Goal: Browse casually: Explore the website without a specific task or goal

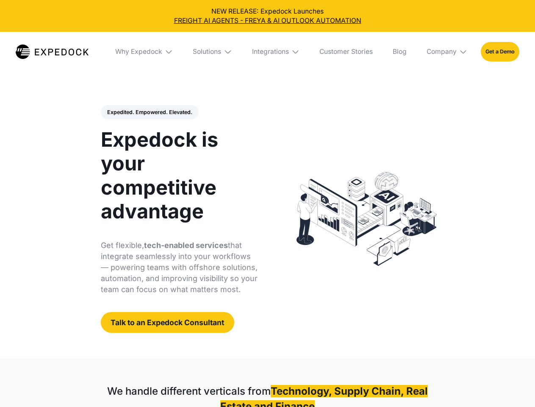
select select
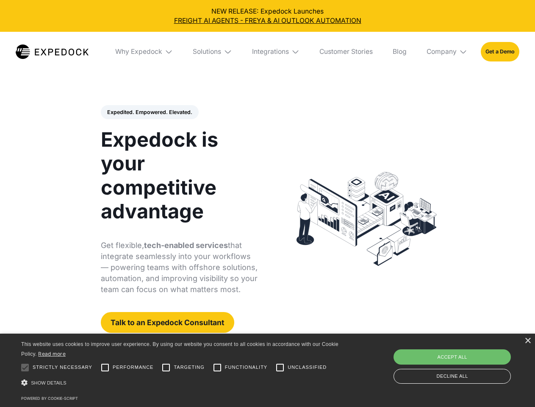
click at [267, 52] on div "Integrations" at bounding box center [270, 51] width 37 height 8
click at [144, 52] on div "Why Expedock" at bounding box center [131, 51] width 47 height 8
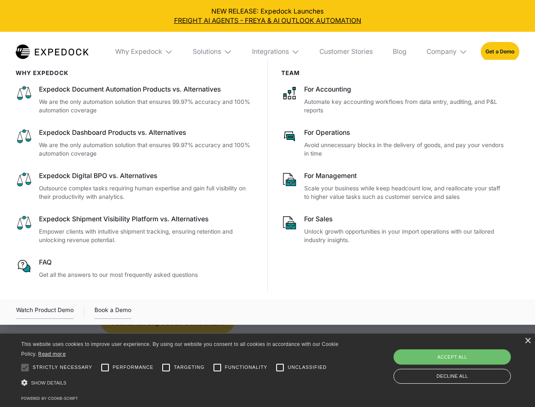
click at [213, 52] on div "Solutions" at bounding box center [207, 51] width 28 height 8
click at [276, 52] on div "Integrations" at bounding box center [270, 51] width 37 height 8
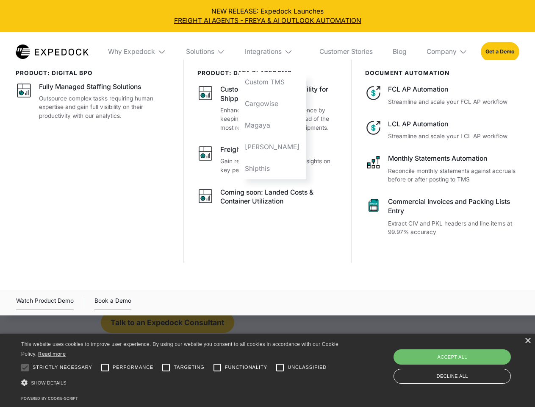
click at [447, 52] on div "Company" at bounding box center [442, 51] width 30 height 8
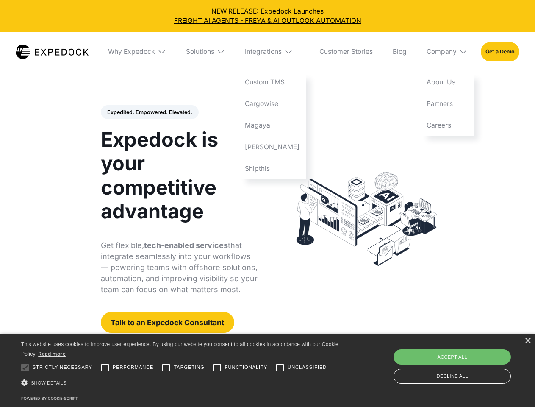
click at [149, 112] on div "Expedited. Empowered. Elevated. Automate Freight Document Extraction at 99.97% …" at bounding box center [179, 219] width 157 height 228
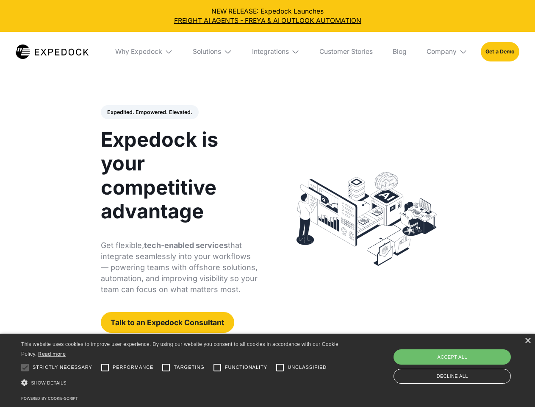
click at [25, 367] on div at bounding box center [25, 367] width 17 height 17
click at [105, 367] on input "Performance" at bounding box center [105, 367] width 17 height 17
checkbox input "true"
